Goal: Task Accomplishment & Management: Use online tool/utility

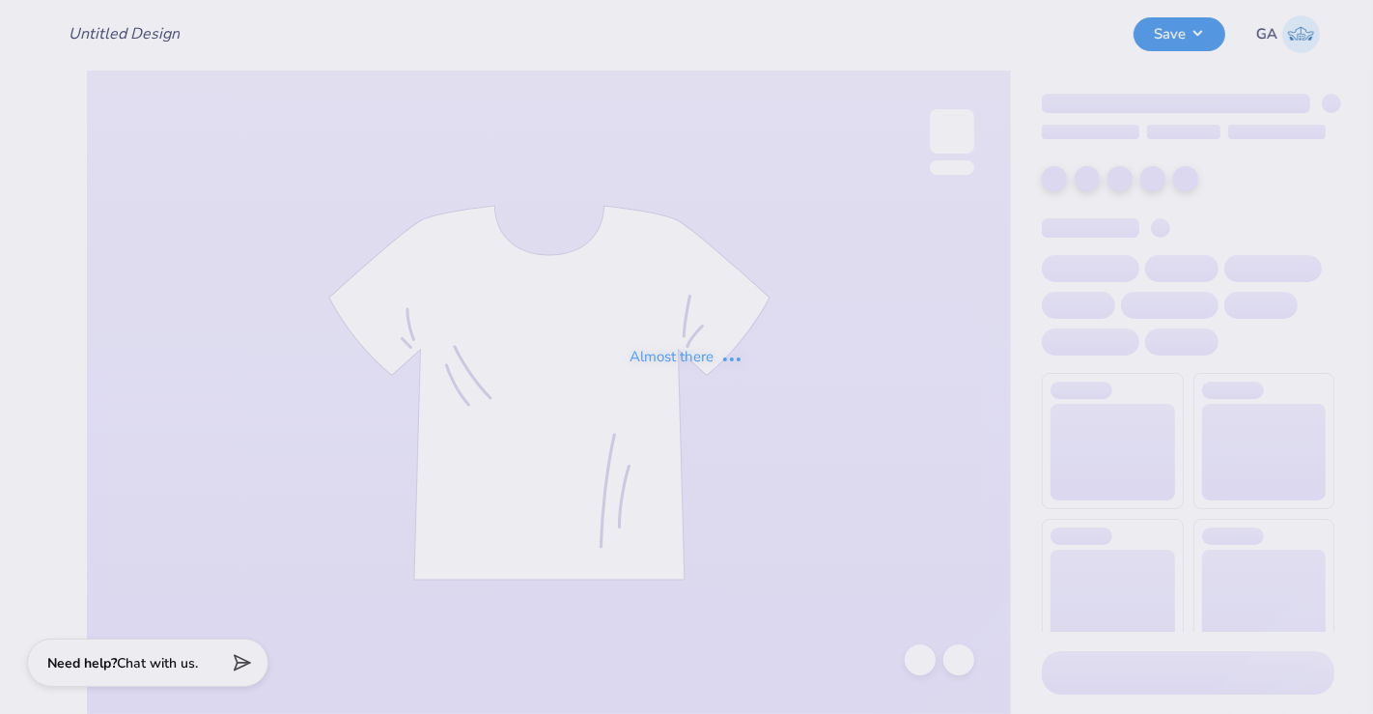
type input "[PERSON_NAME] baby tee"
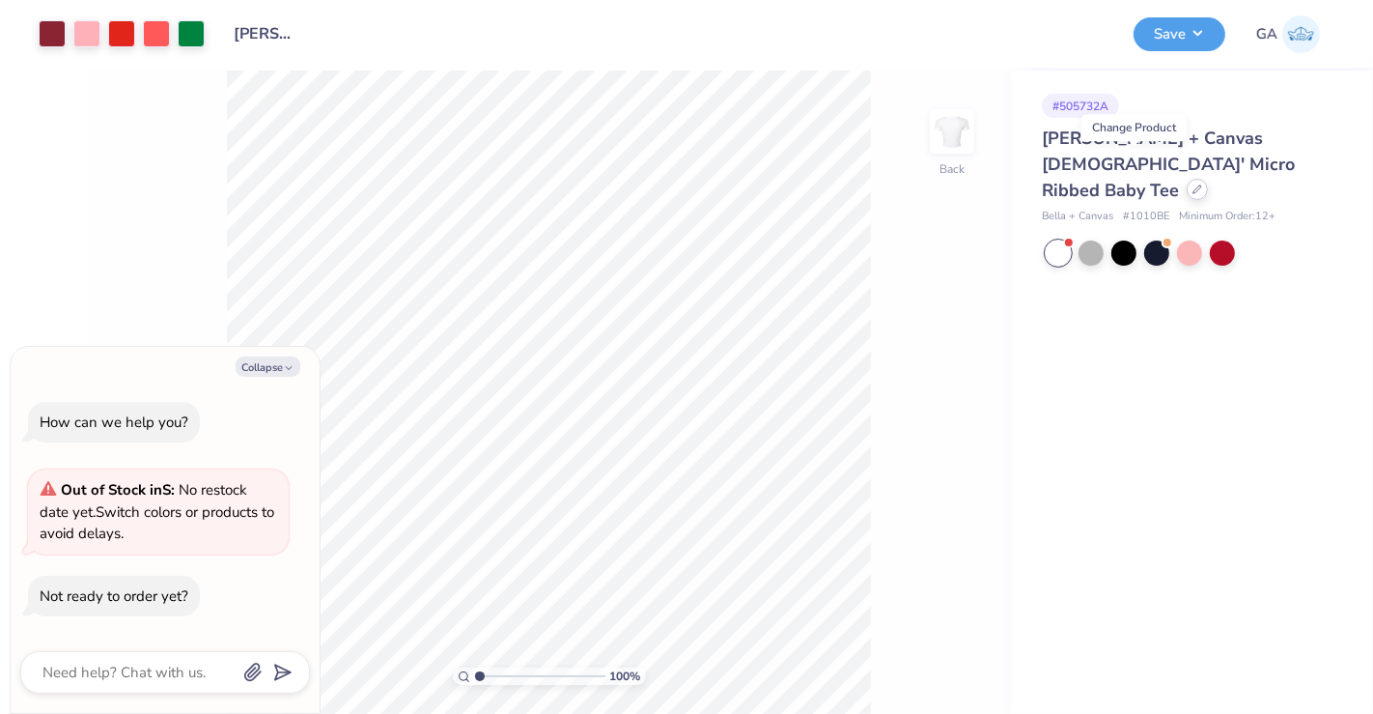
click at [1193, 184] on icon at bounding box center [1198, 189] width 10 height 10
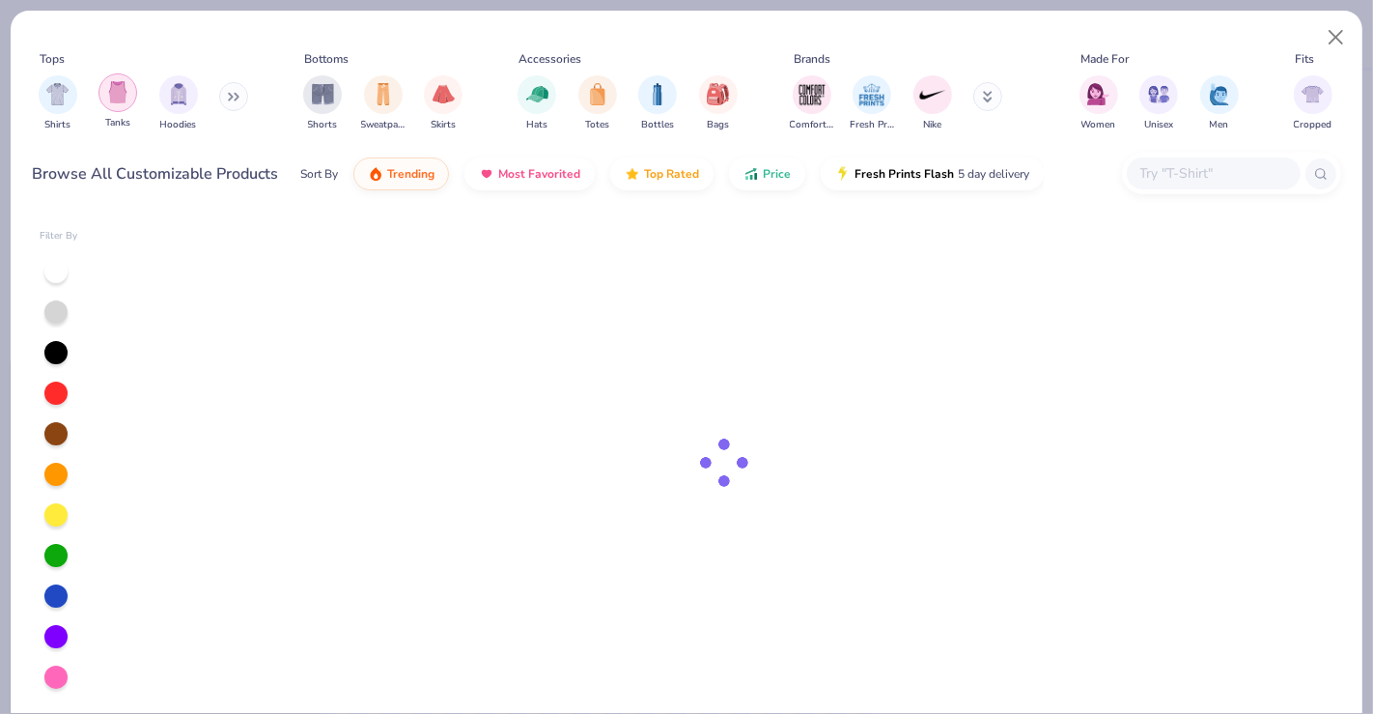
click at [120, 100] on img "filter for Tanks" at bounding box center [117, 92] width 21 height 22
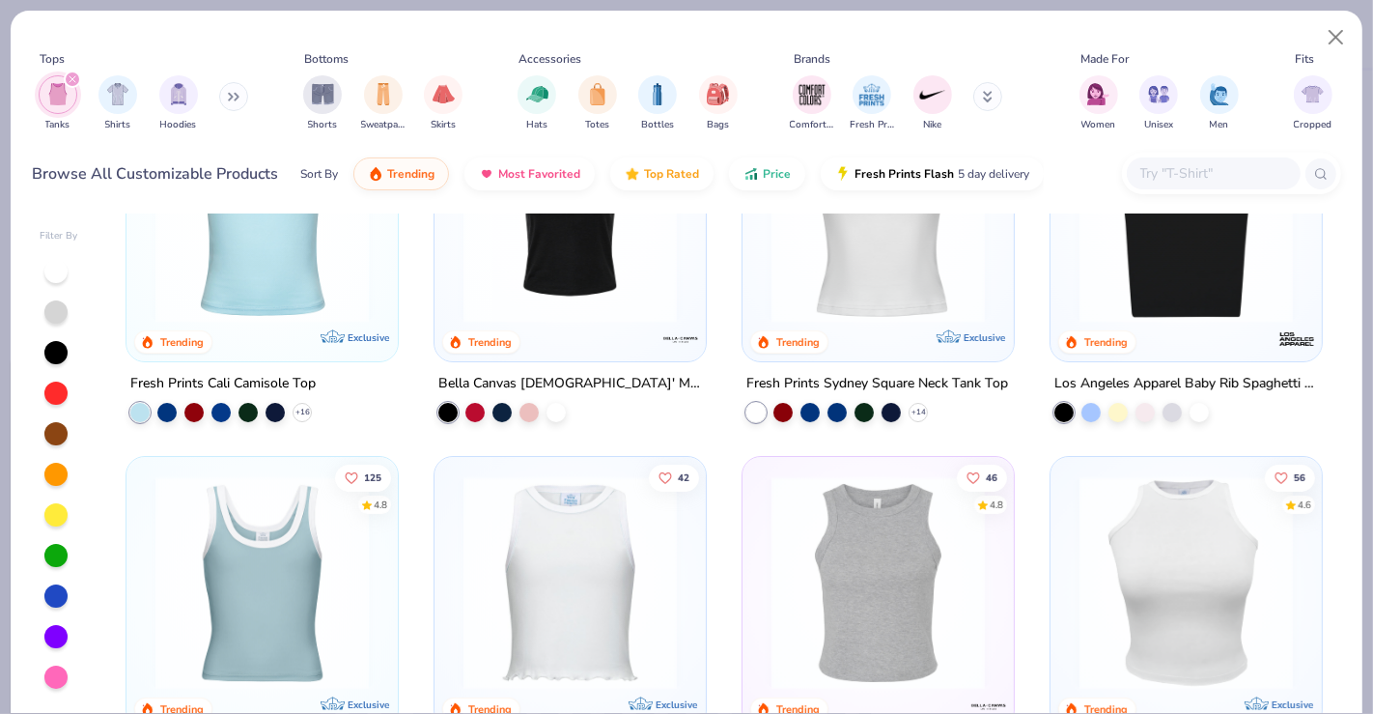
scroll to position [132, 0]
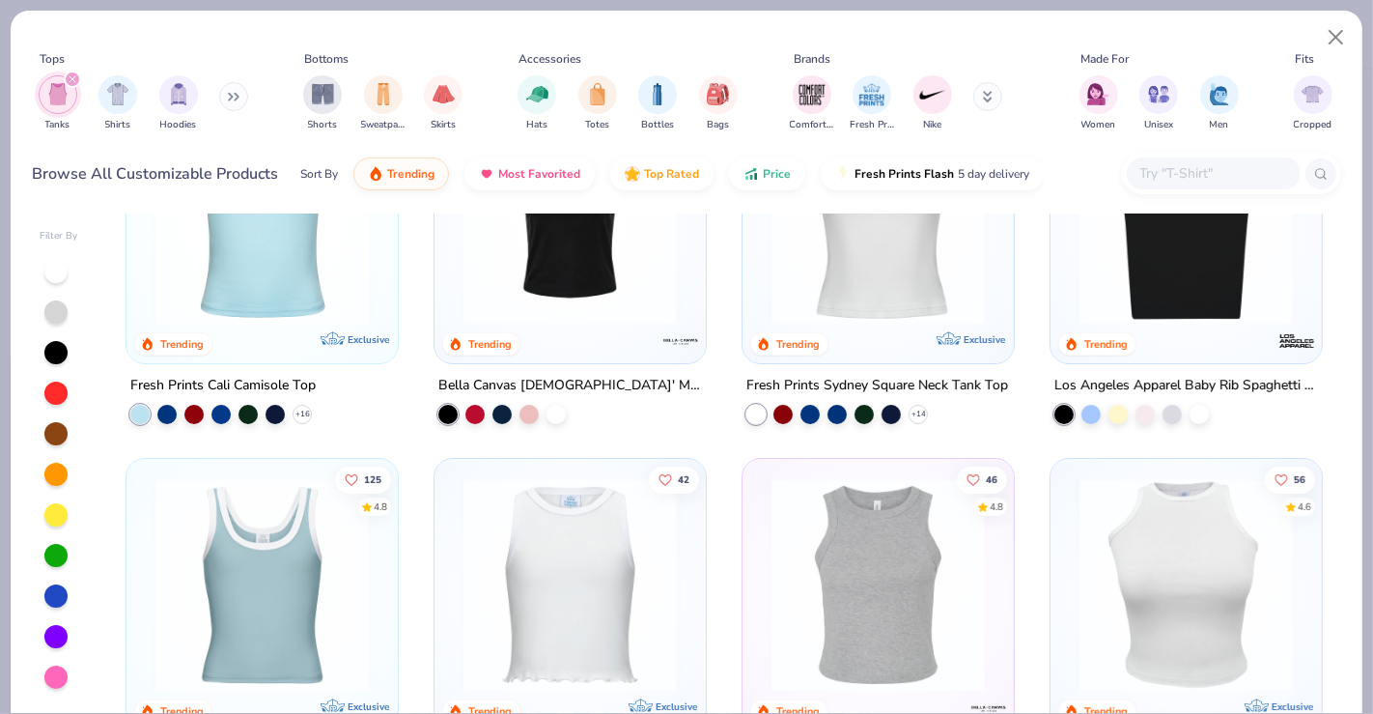
click at [1179, 301] on img at bounding box center [1186, 217] width 233 height 213
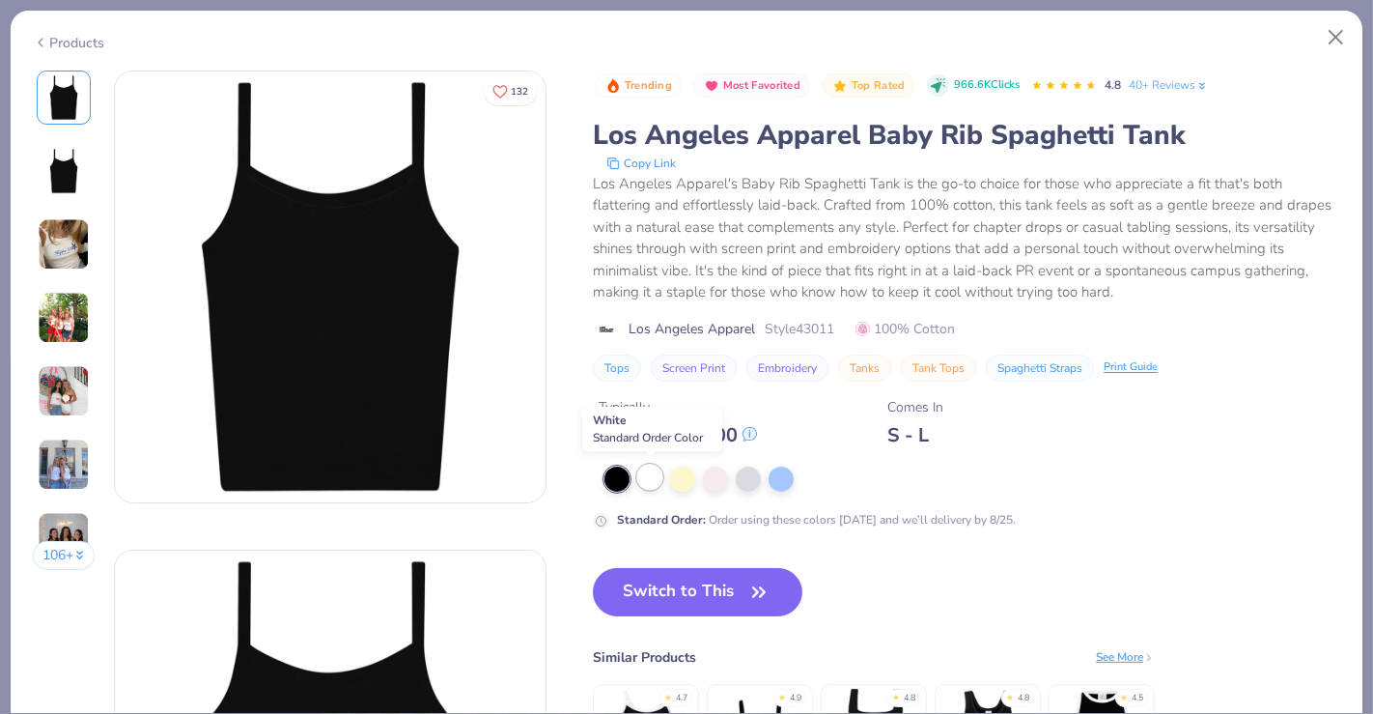
click at [653, 468] on div at bounding box center [649, 476] width 25 height 25
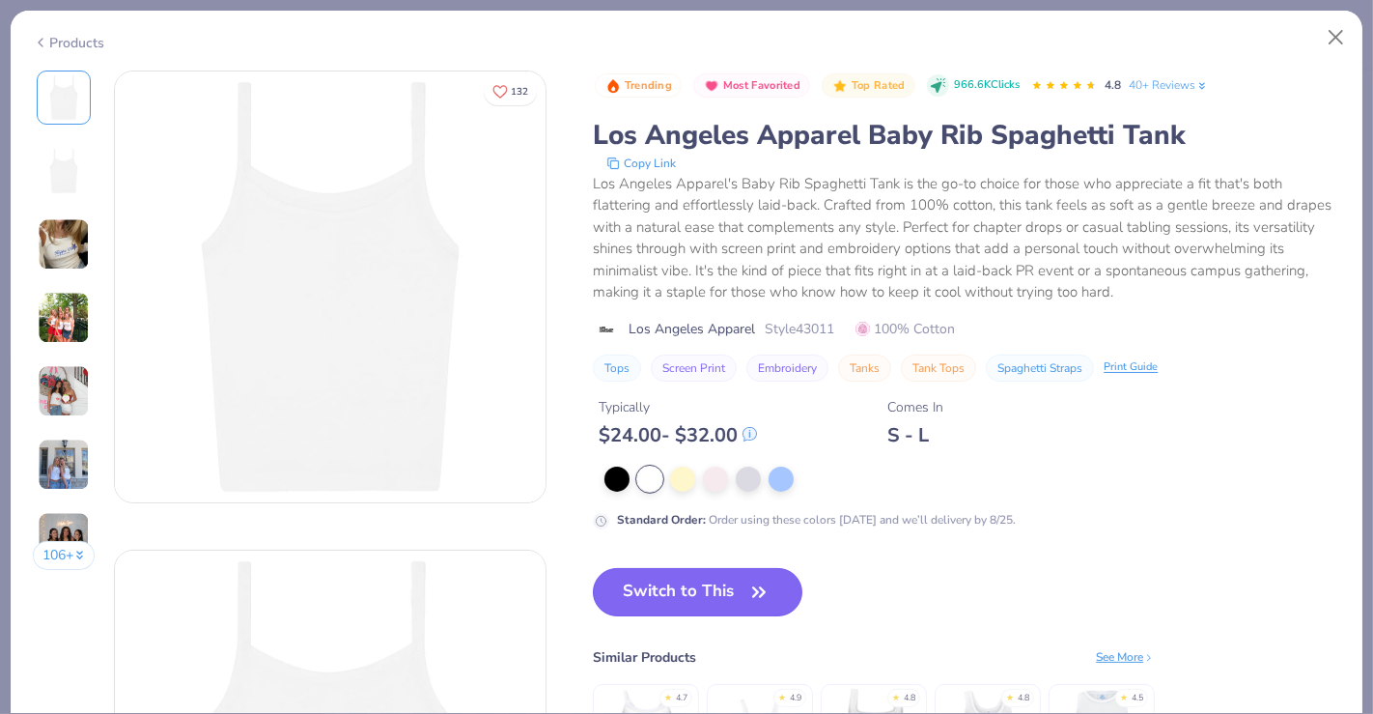
click at [664, 597] on button "Switch to This" at bounding box center [698, 592] width 210 height 48
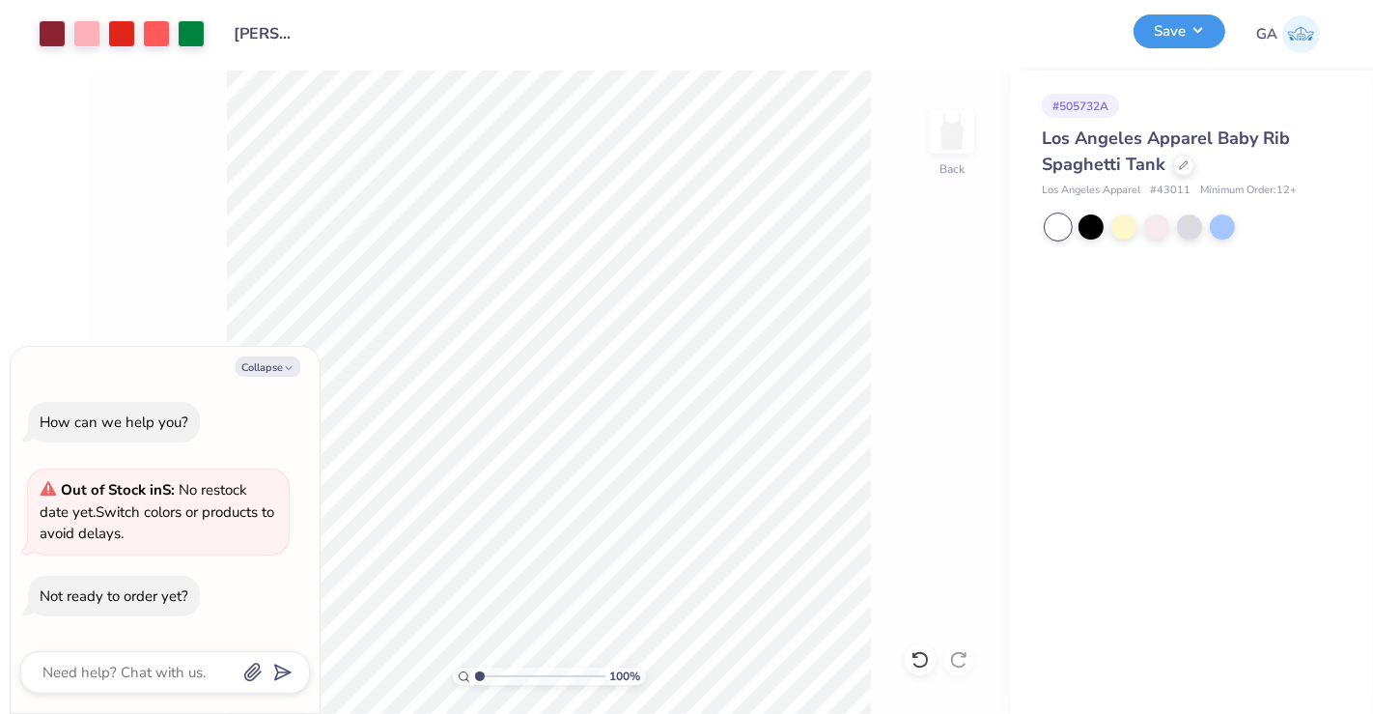
click at [1202, 40] on button "Save" at bounding box center [1180, 31] width 92 height 34
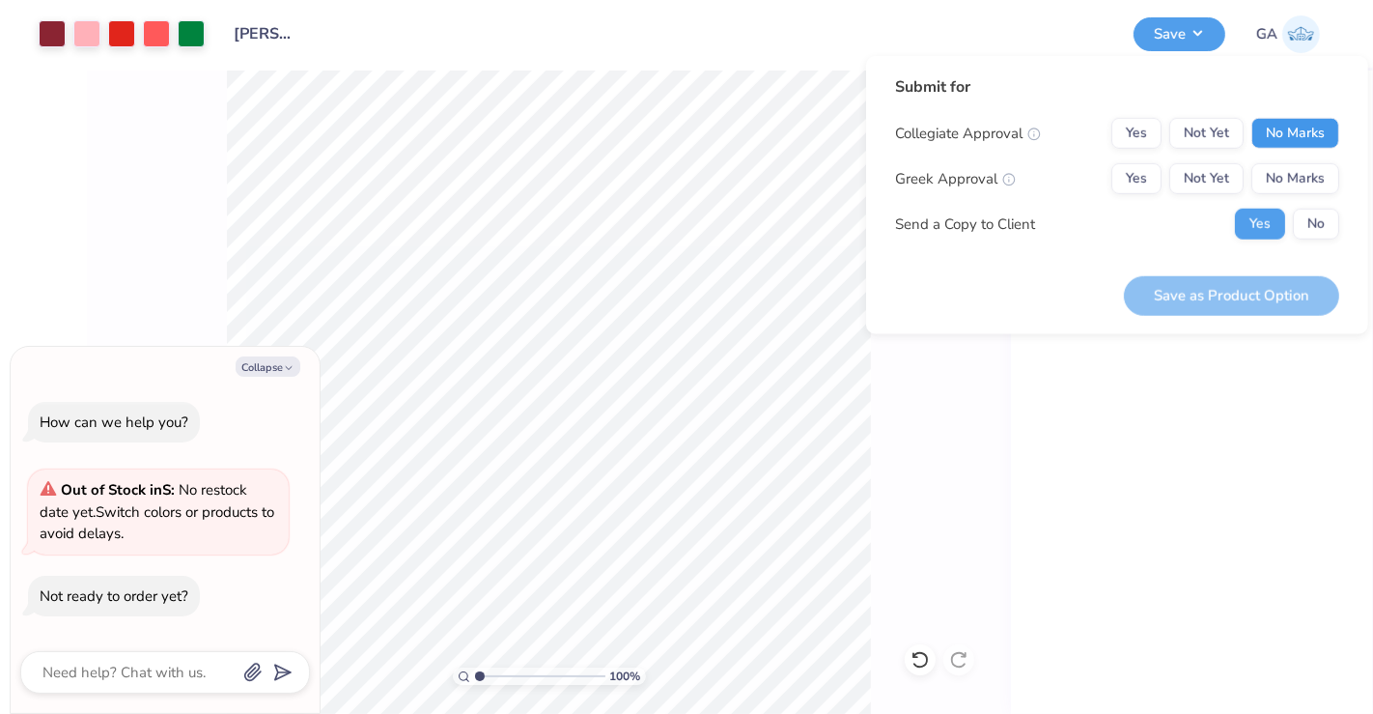
click at [1296, 123] on button "No Marks" at bounding box center [1295, 133] width 88 height 31
click at [1292, 171] on button "No Marks" at bounding box center [1295, 178] width 88 height 31
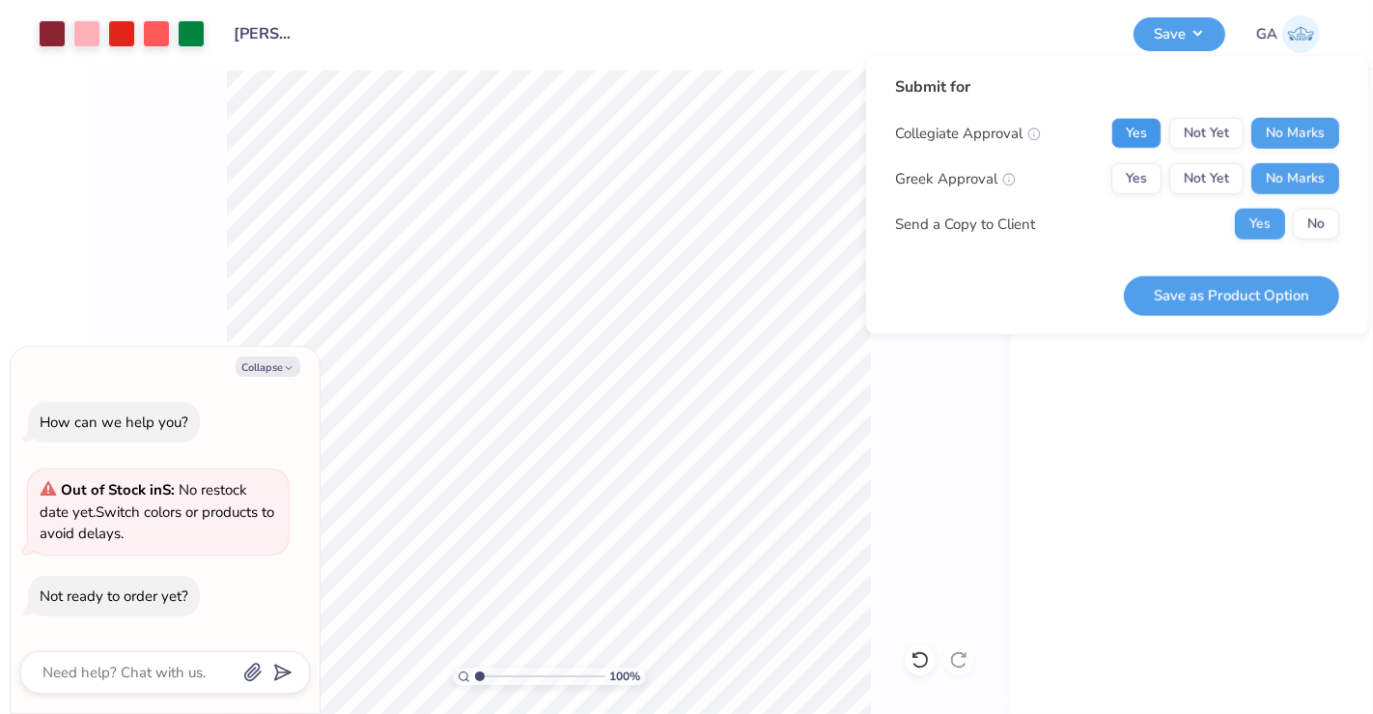
click at [1137, 136] on button "Yes" at bounding box center [1136, 133] width 50 height 31
click at [1316, 224] on button "No" at bounding box center [1316, 224] width 46 height 31
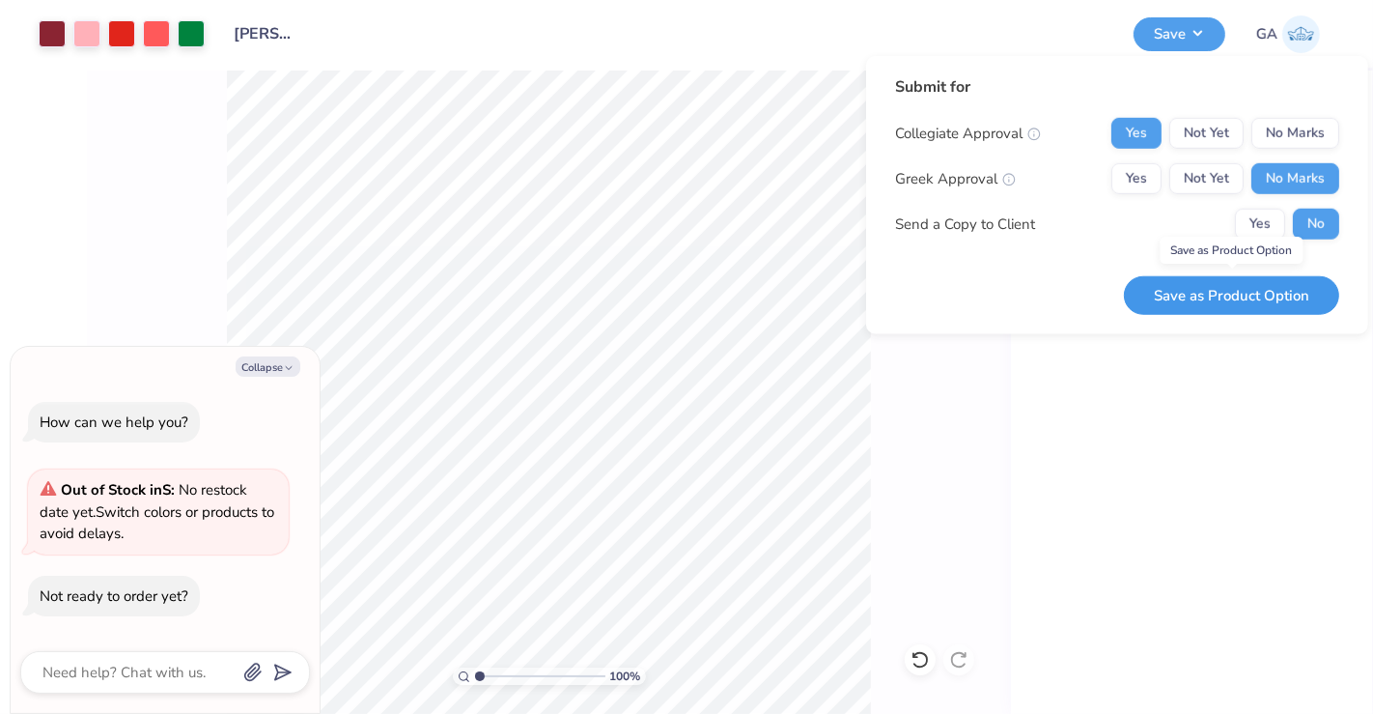
click at [1263, 301] on button "Save as Product Option" at bounding box center [1231, 295] width 215 height 40
click at [289, 369] on polyline "button" at bounding box center [289, 367] width 6 height 3
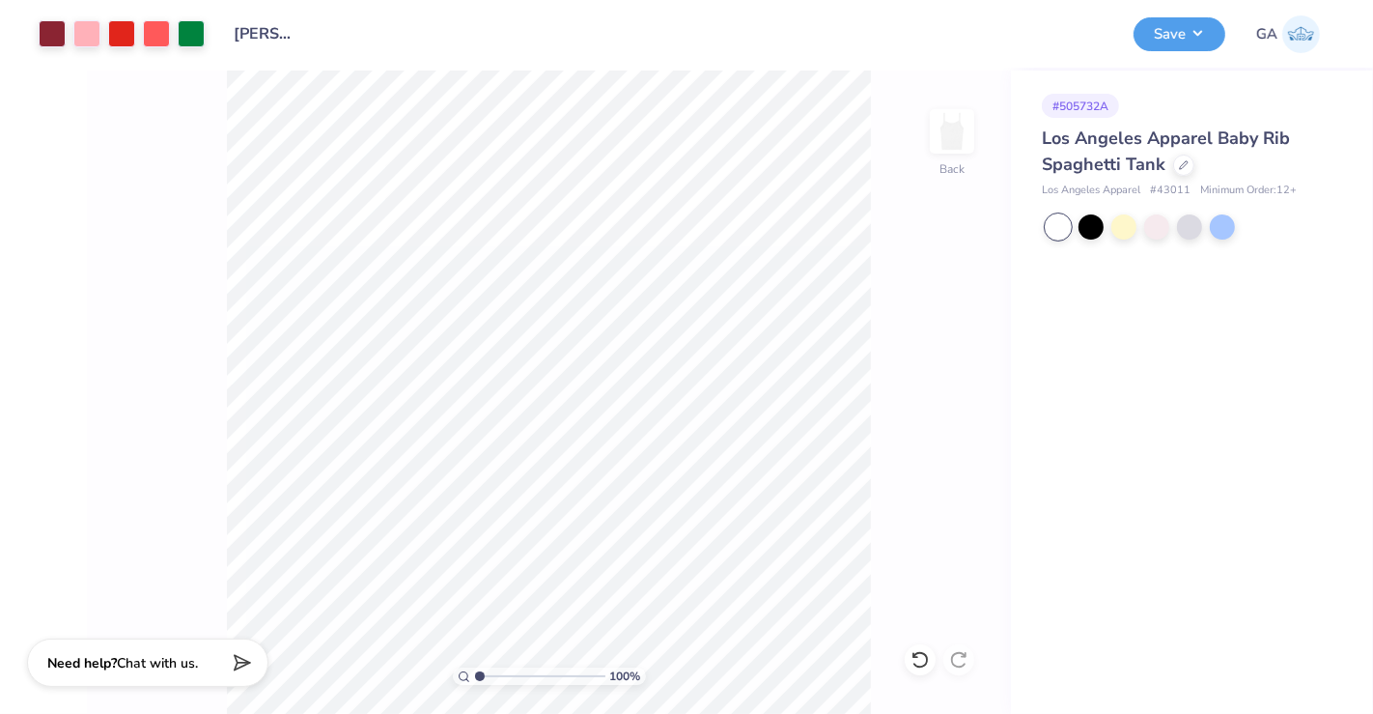
type textarea "x"
click at [1157, 29] on button "Save" at bounding box center [1180, 31] width 92 height 34
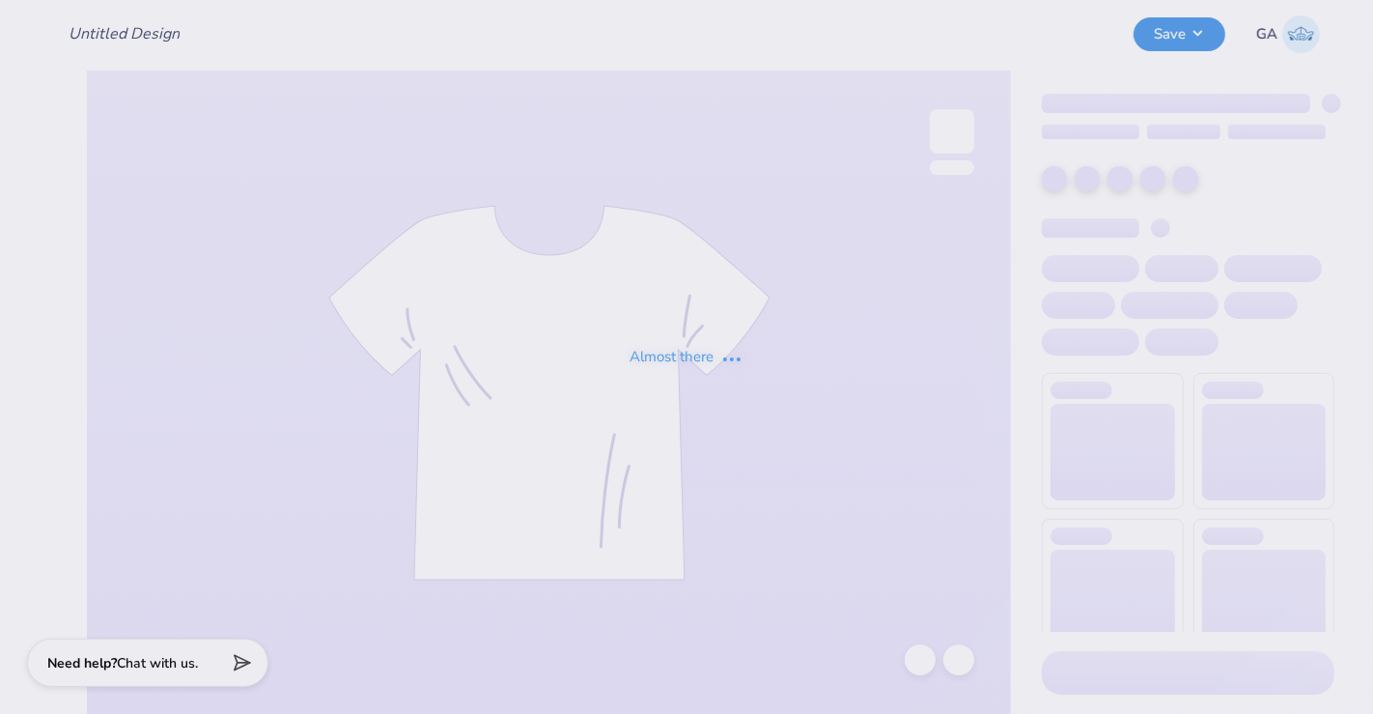
type input "[PERSON_NAME] baby tee"
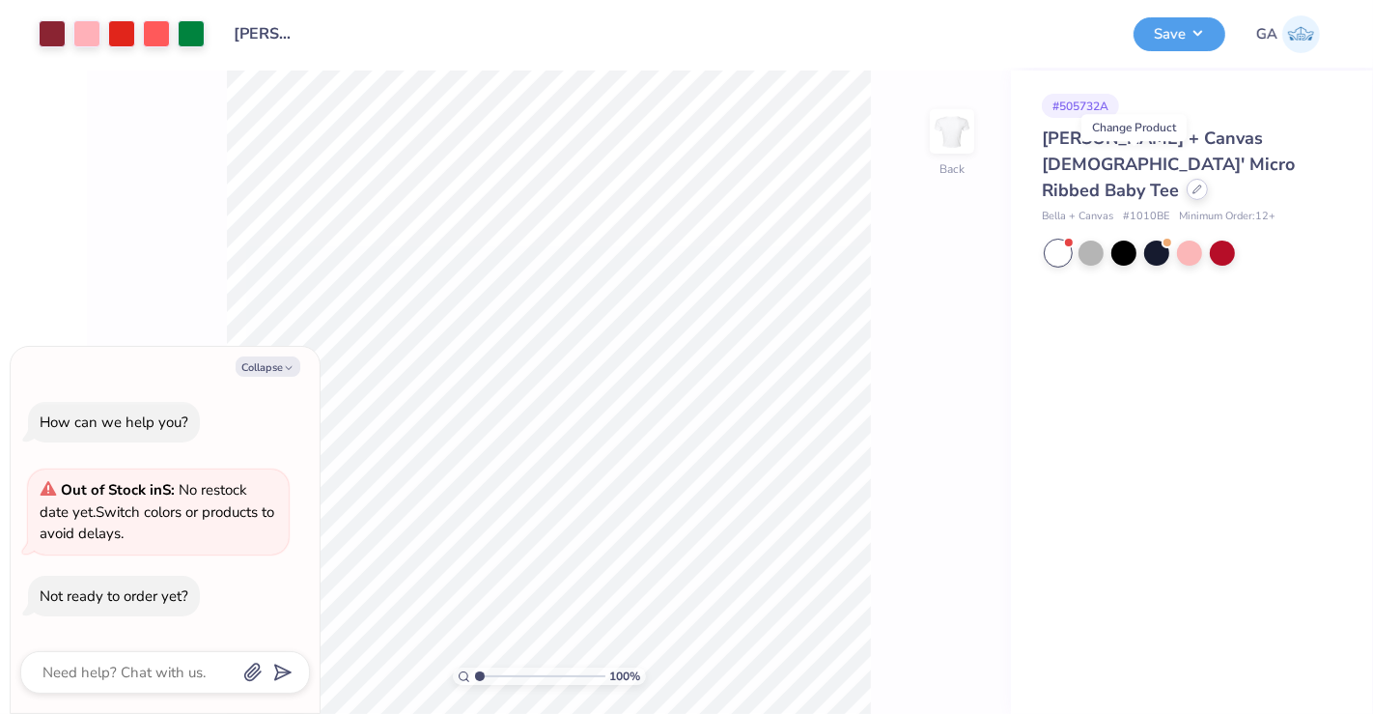
click at [1187, 179] on div at bounding box center [1197, 189] width 21 height 21
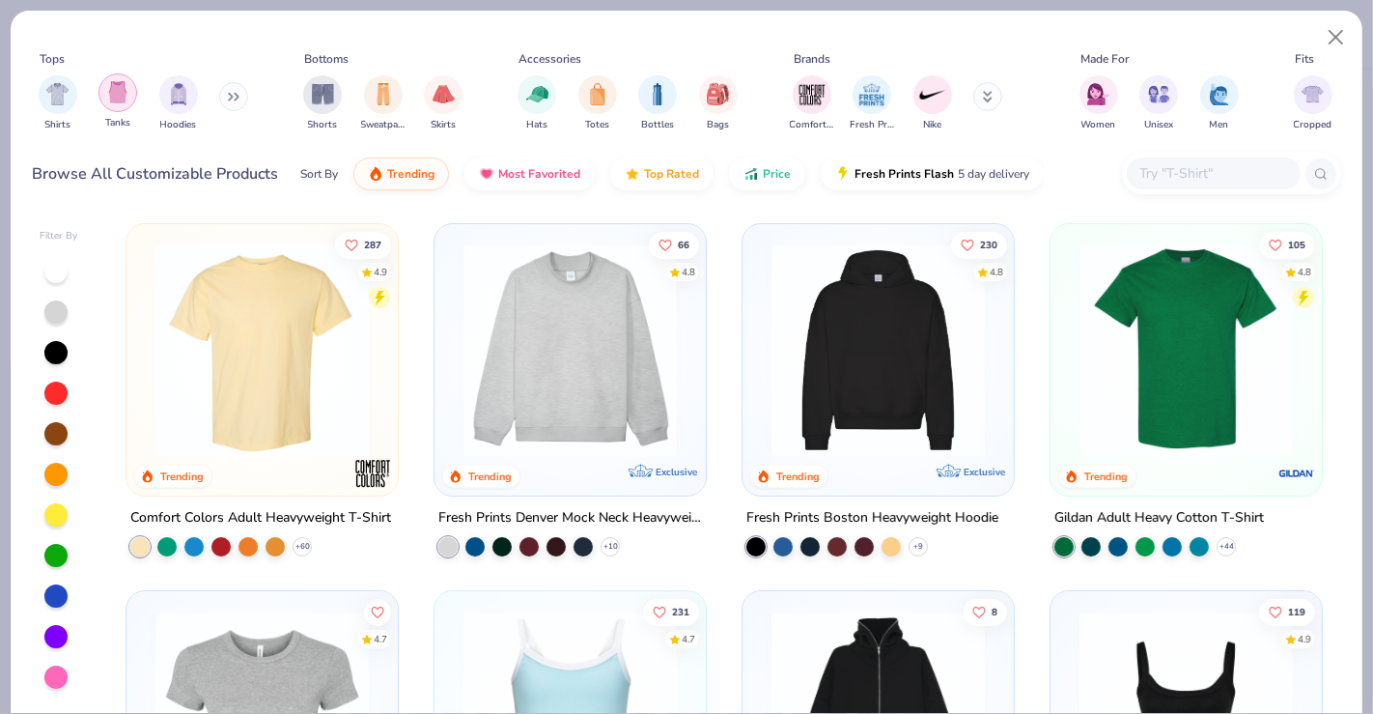
click at [115, 96] on img "filter for Tanks" at bounding box center [117, 92] width 21 height 22
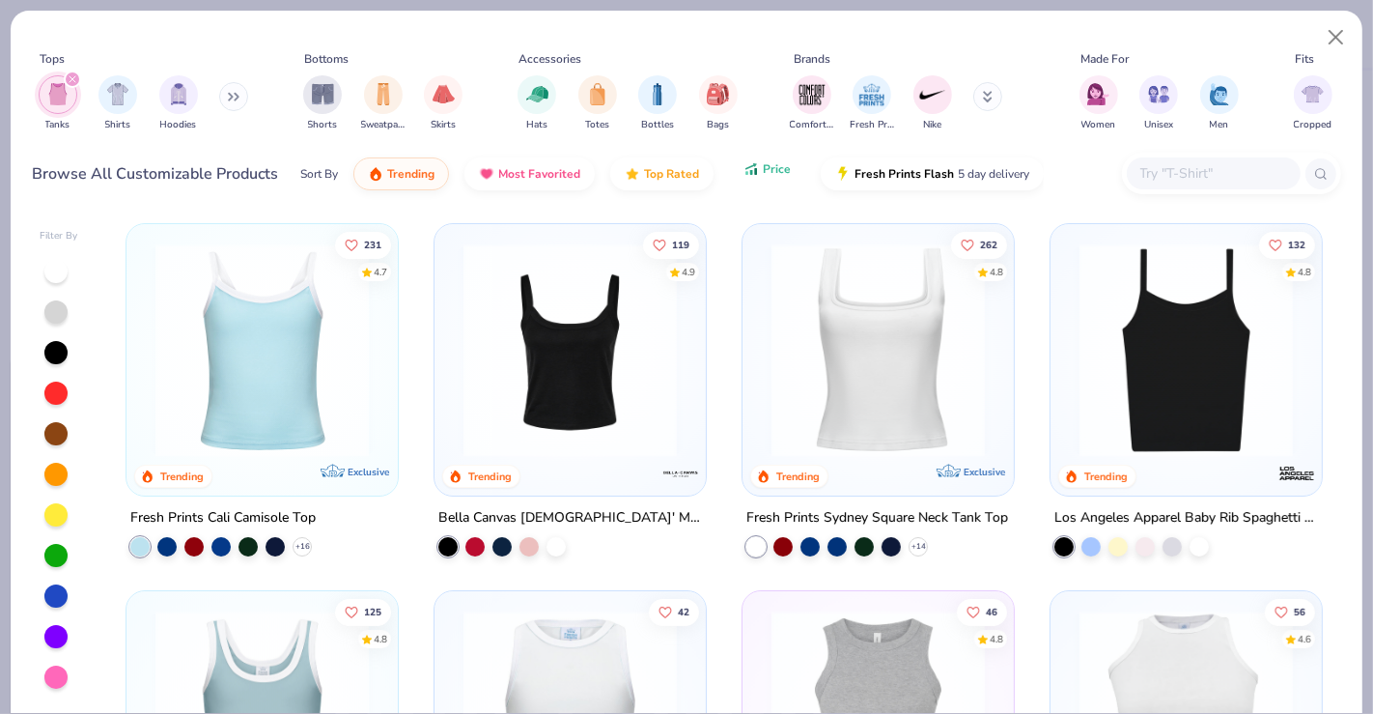
click at [780, 162] on span "Price" at bounding box center [777, 168] width 28 height 15
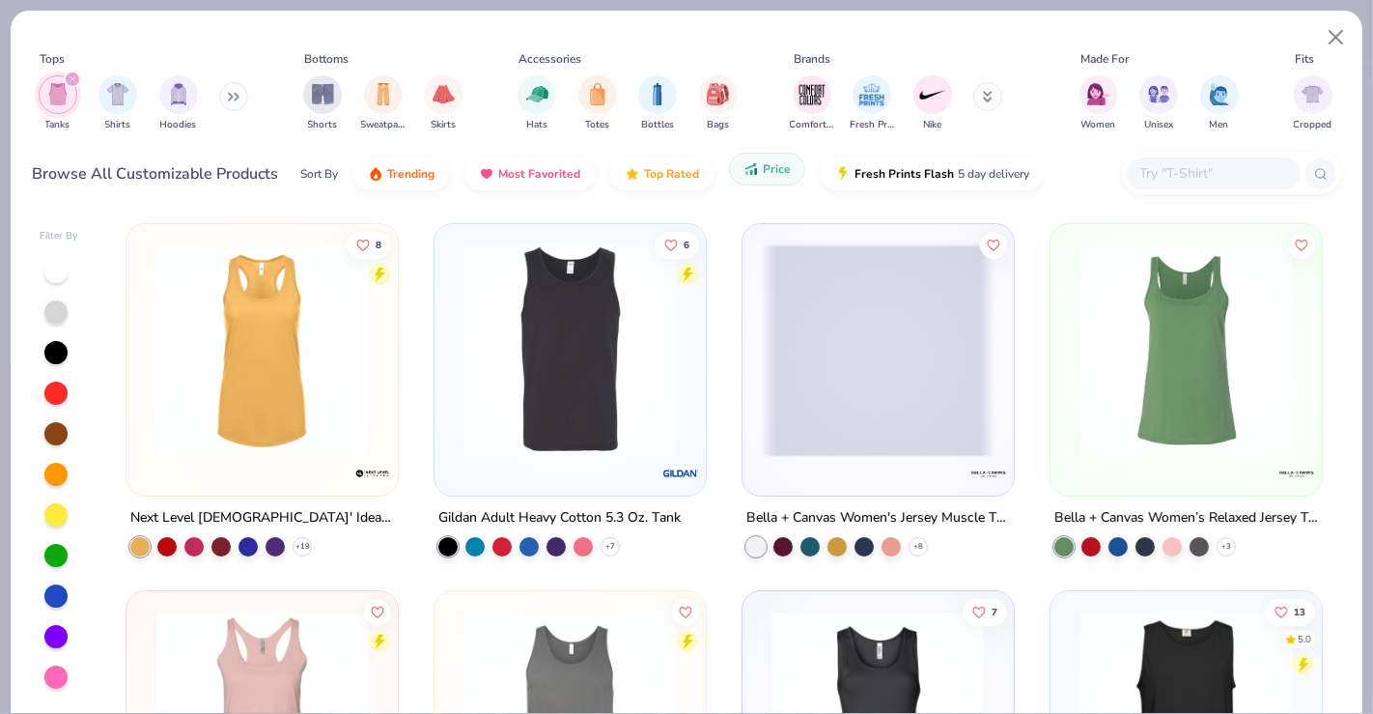
click at [780, 162] on span "Price" at bounding box center [777, 168] width 28 height 15
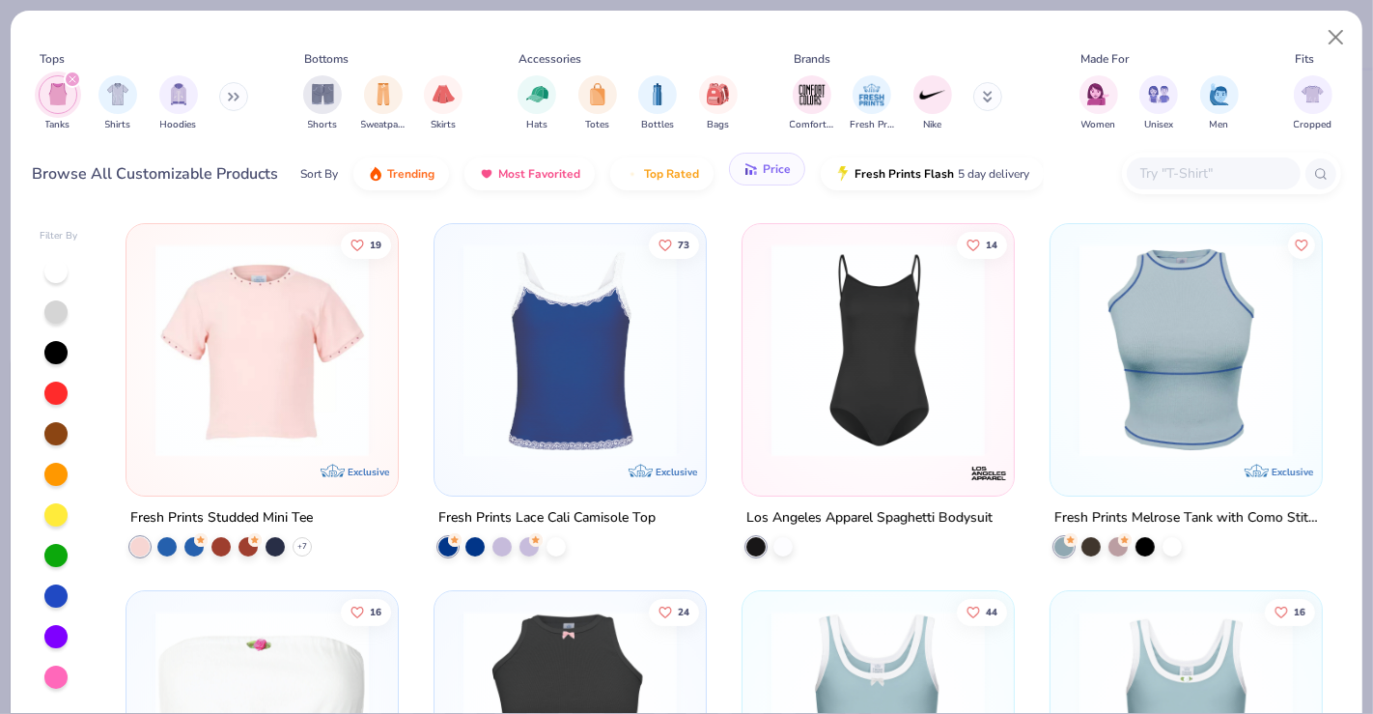
click at [780, 162] on span "Price" at bounding box center [777, 168] width 28 height 15
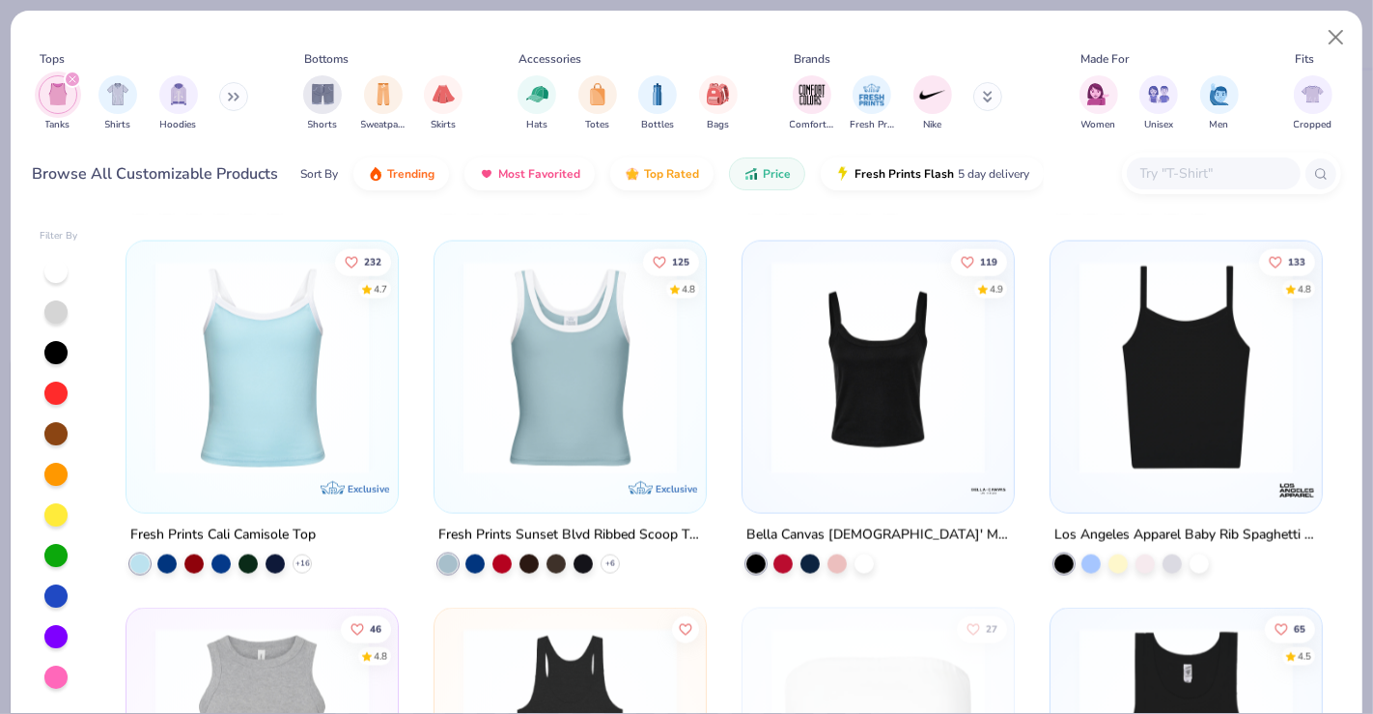
scroll to position [2557, 0]
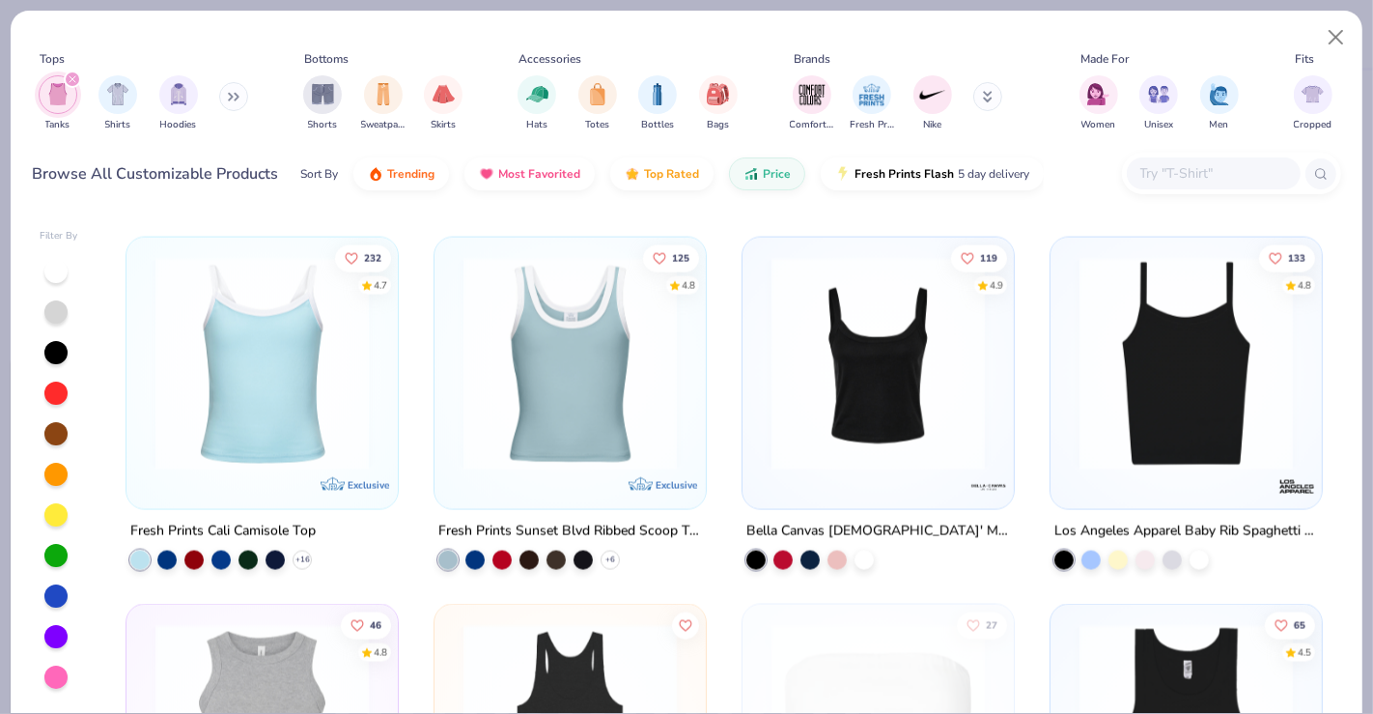
click at [262, 456] on img at bounding box center [262, 363] width 233 height 213
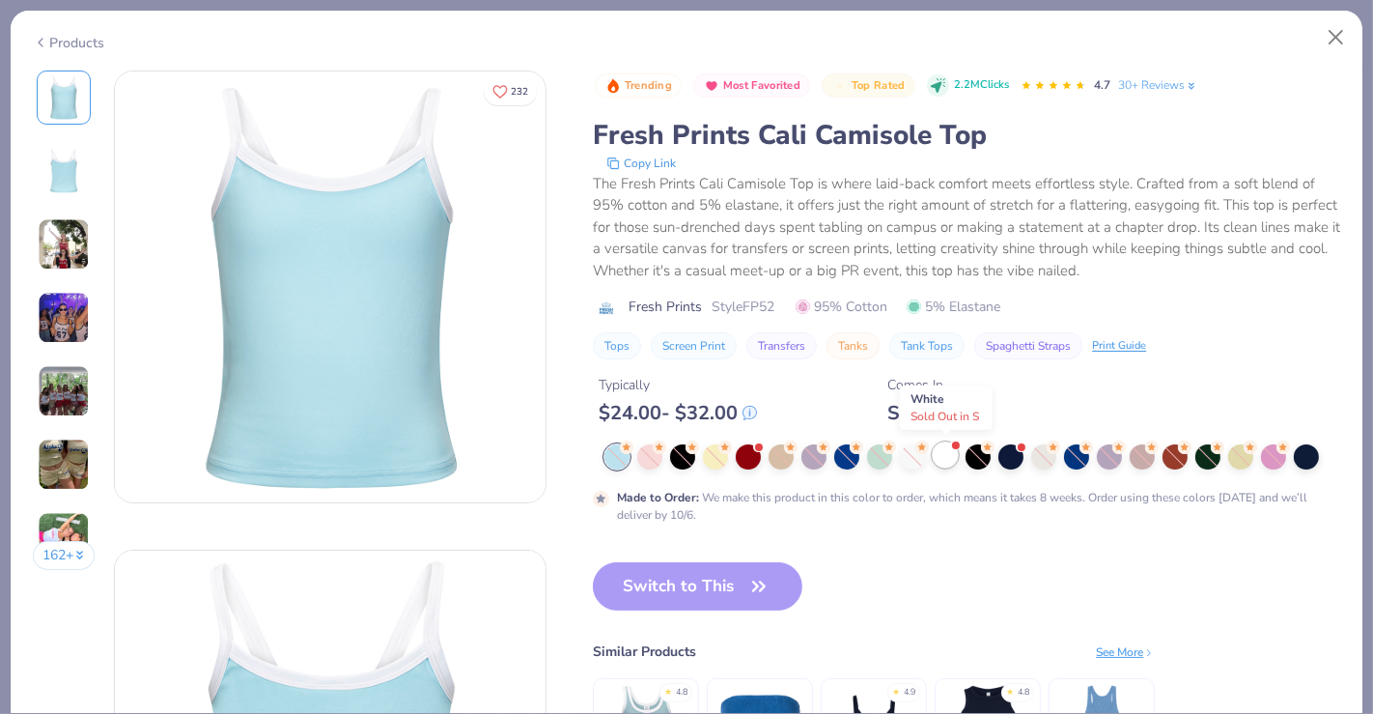
click at [944, 462] on div at bounding box center [945, 454] width 25 height 25
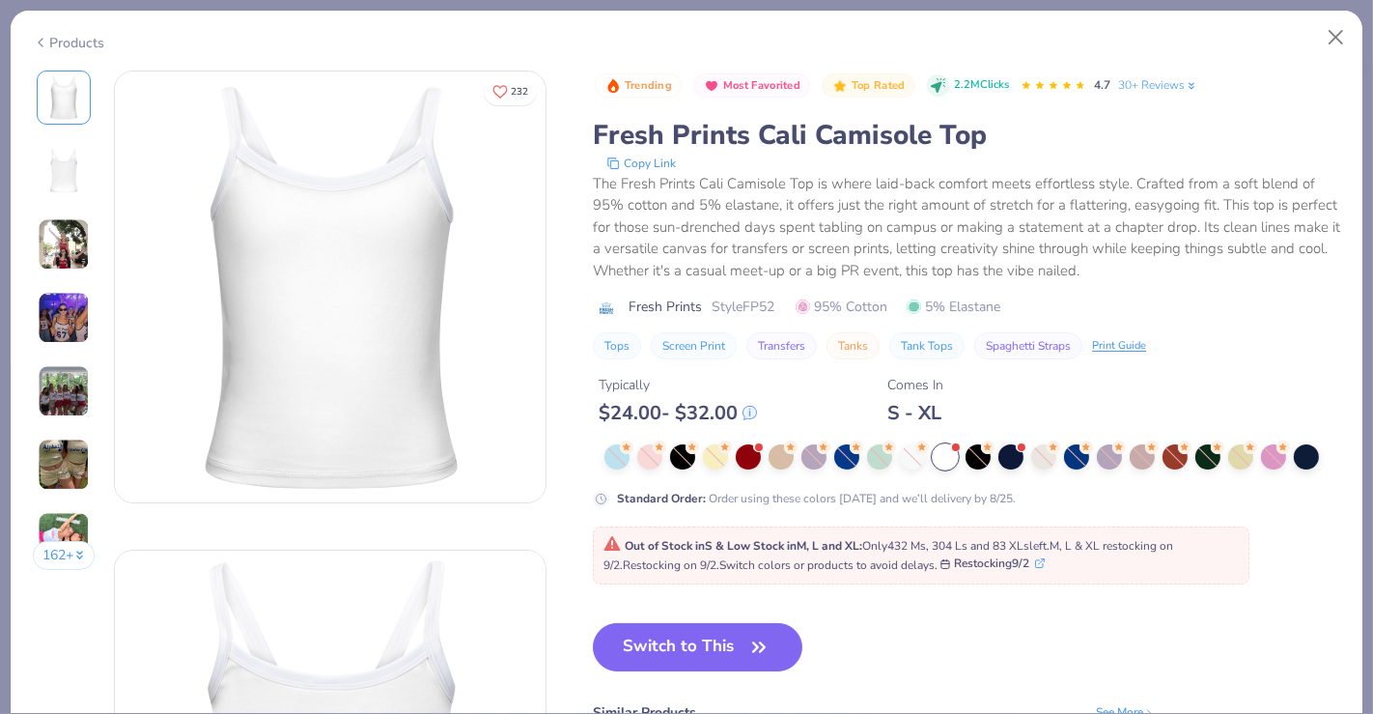
click at [85, 46] on div "Products" at bounding box center [69, 43] width 72 height 20
type textarea "x"
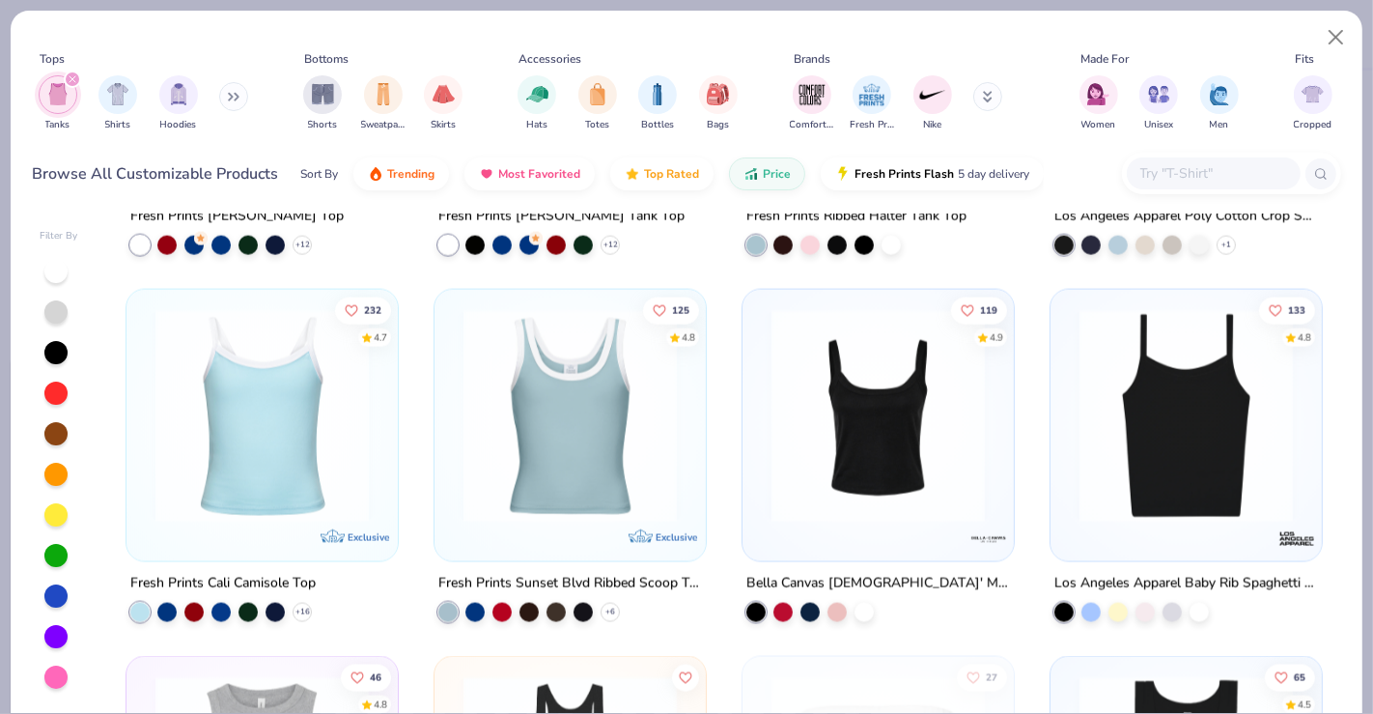
scroll to position [2503, 0]
